Goal: Information Seeking & Learning: Check status

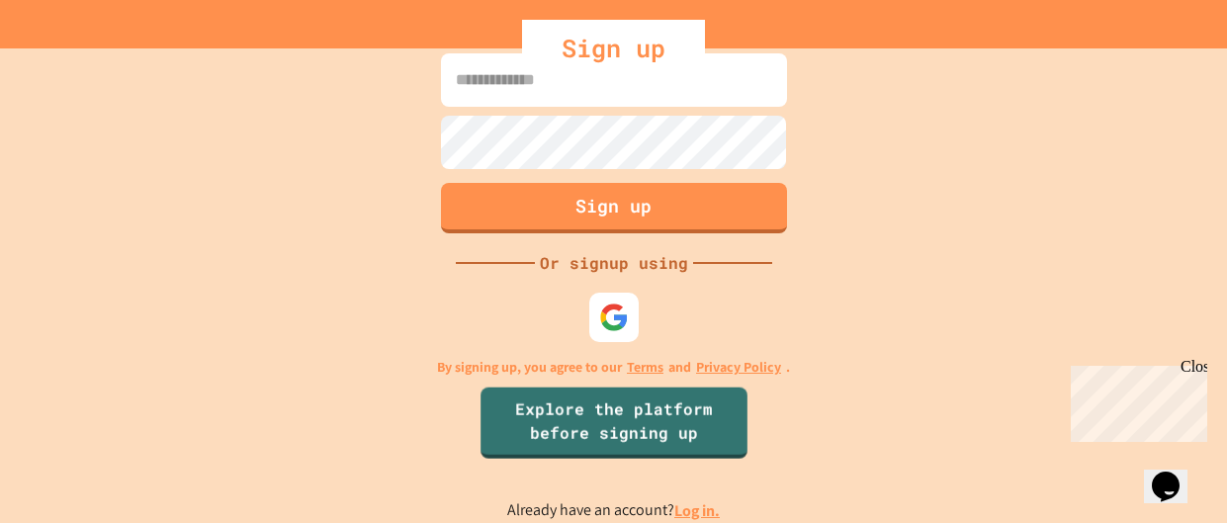
click at [8, 329] on div "Sign up Or signup using By signing up, you agree to our Terms and Privacy Polic…" at bounding box center [613, 285] width 1227 height 474
click at [593, 330] on div at bounding box center [613, 318] width 54 height 54
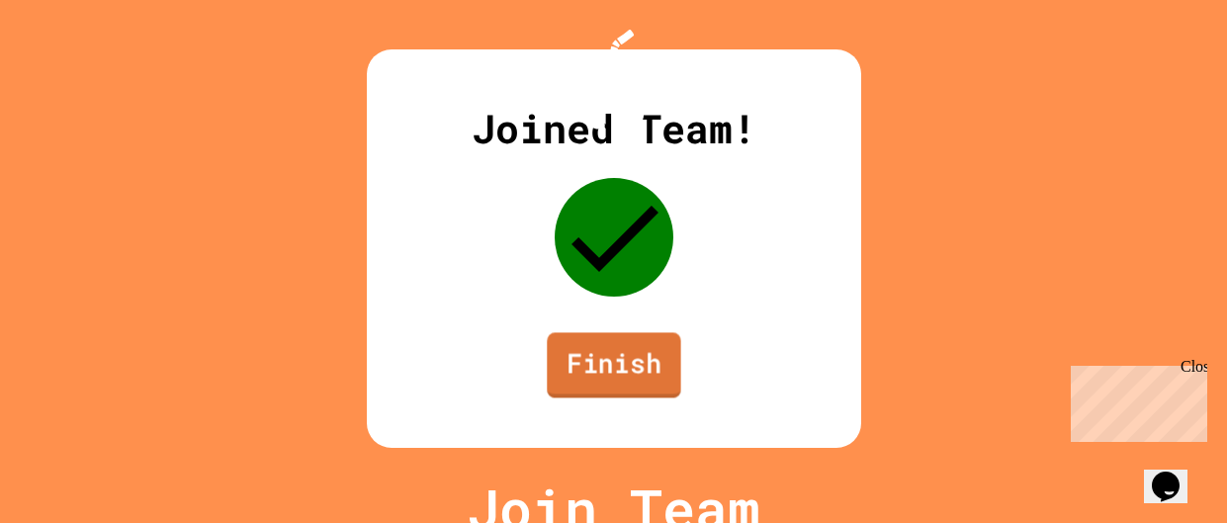
click at [570, 379] on link "Finish" at bounding box center [613, 364] width 133 height 65
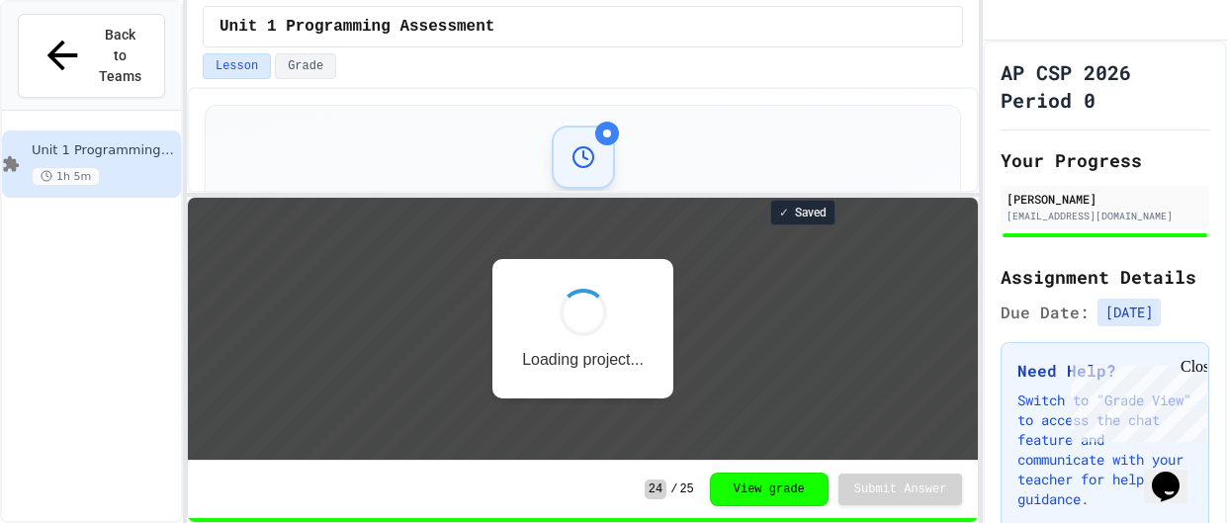
scroll to position [1, 0]
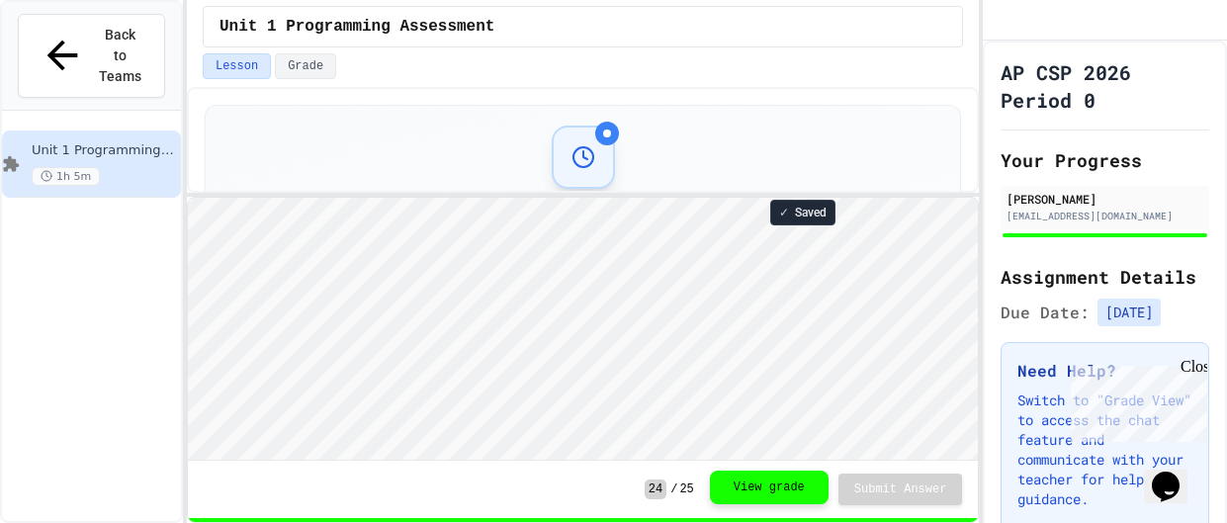
click at [734, 498] on button "View grade" at bounding box center [769, 487] width 119 height 34
click at [783, 487] on button "View grade" at bounding box center [769, 489] width 119 height 34
click at [607, 150] on div at bounding box center [583, 157] width 63 height 63
click at [784, 494] on button "View grade" at bounding box center [769, 487] width 119 height 34
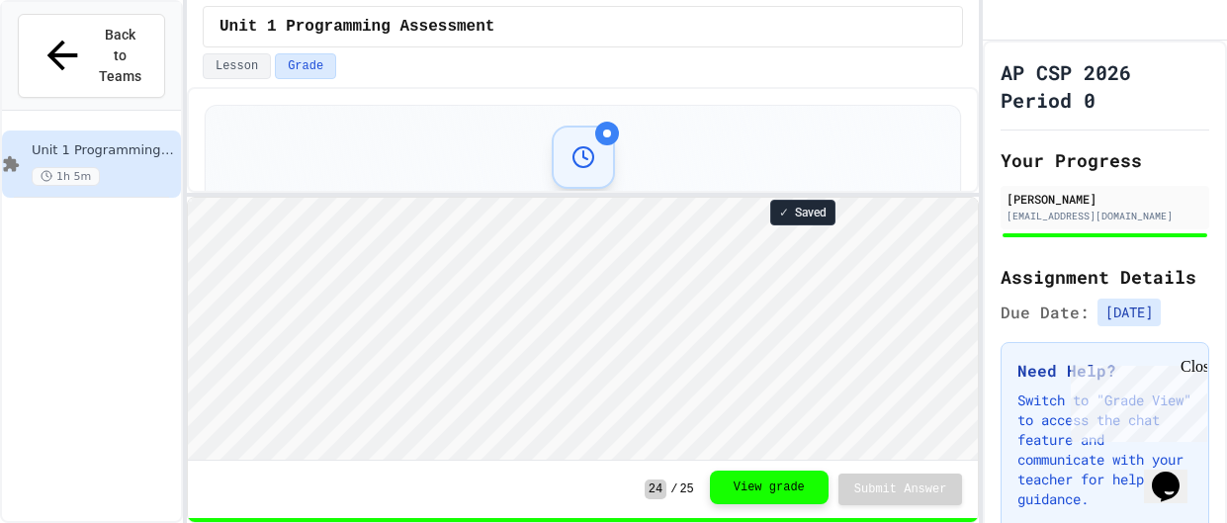
click at [784, 494] on button "View grade" at bounding box center [769, 487] width 119 height 34
click at [1197, 374] on div "Close" at bounding box center [1192, 370] width 25 height 25
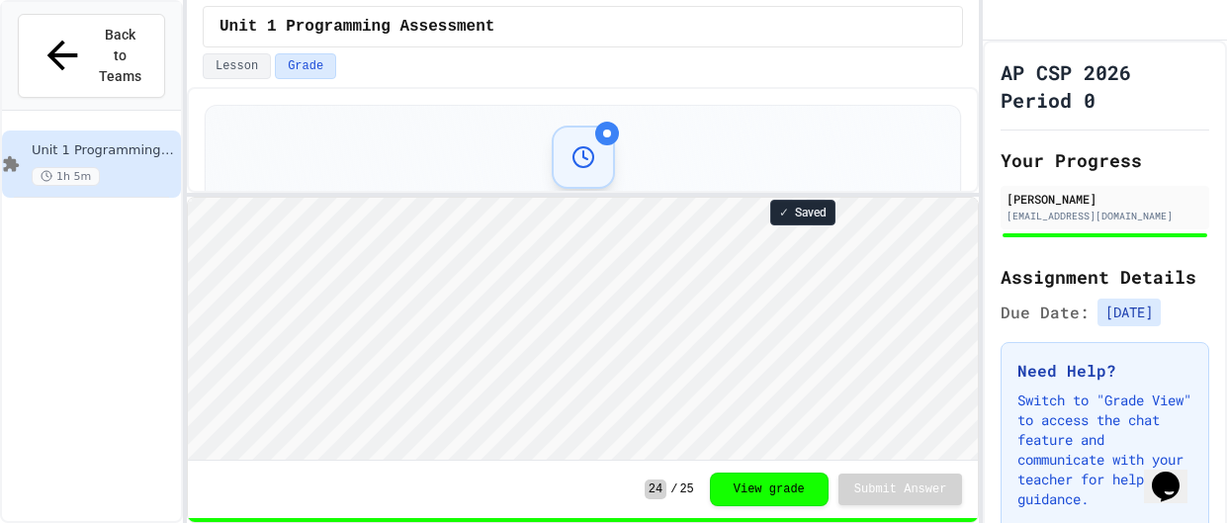
scroll to position [53, 0]
